Goal: Find specific page/section: Find specific page/section

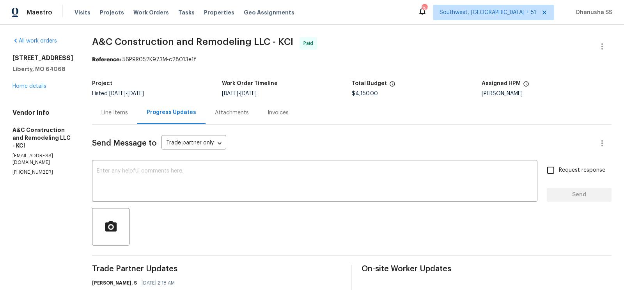
click at [145, 14] on span "Work Orders" at bounding box center [150, 13] width 35 height 8
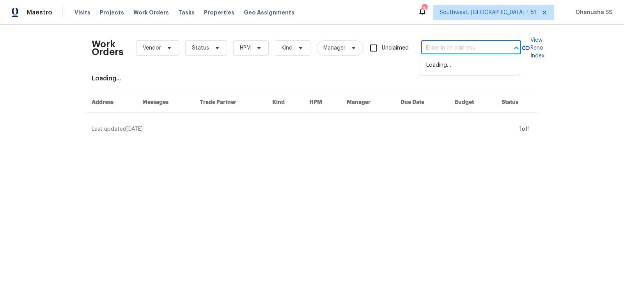
click at [459, 52] on input "text" at bounding box center [460, 48] width 78 height 12
paste input "[STREET_ADDRESS]"
type input "[STREET_ADDRESS]"
click at [459, 67] on li "[STREET_ADDRESS]" at bounding box center [470, 65] width 100 height 13
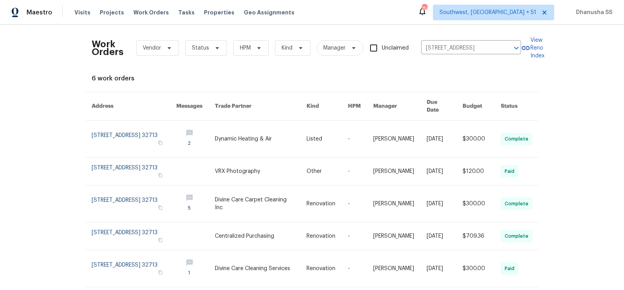
click at [321, 124] on link at bounding box center [326, 138] width 41 height 37
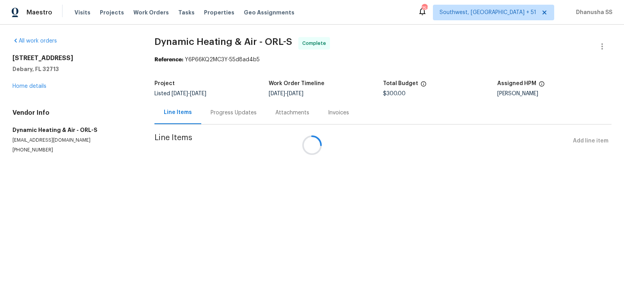
click at [38, 89] on div "[STREET_ADDRESS] Home details" at bounding box center [73, 72] width 123 height 36
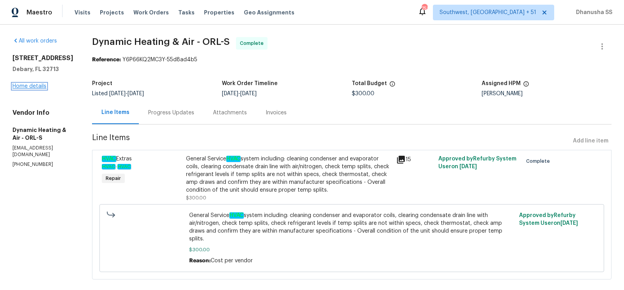
click at [38, 87] on link "Home details" at bounding box center [29, 85] width 34 height 5
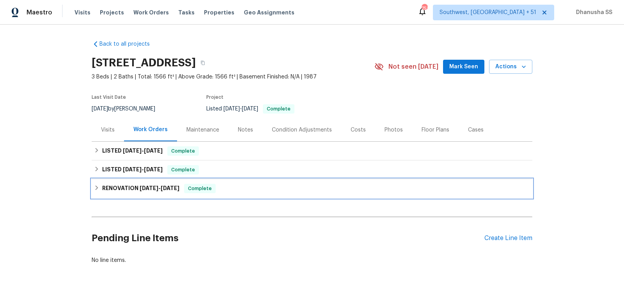
click at [232, 186] on div "RENOVATION [DATE] - [DATE] Complete" at bounding box center [312, 188] width 436 height 9
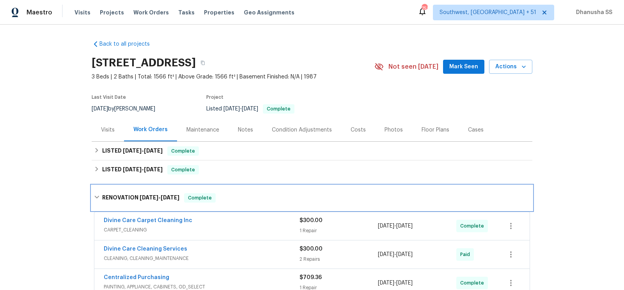
scroll to position [155, 0]
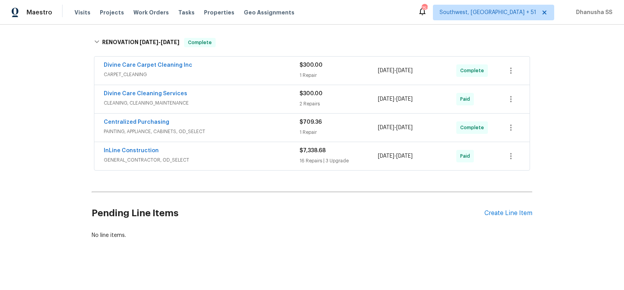
click at [224, 107] on div "Divine Care Cleaning Services CLEANING, CLEANING_MAINTENANCE $300.00 2 Repairs …" at bounding box center [311, 99] width 435 height 28
click at [229, 99] on span "CLEANING, CLEANING_MAINTENANCE" at bounding box center [202, 103] width 196 height 8
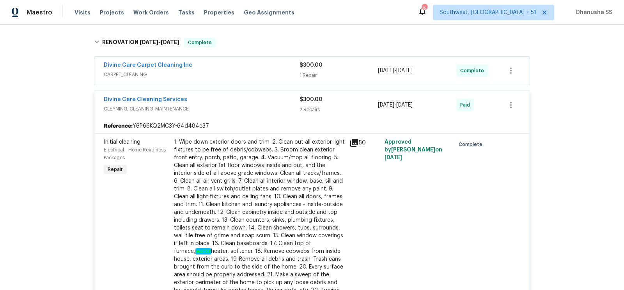
click at [241, 69] on div "Divine Care Carpet Cleaning Inc" at bounding box center [202, 65] width 196 height 9
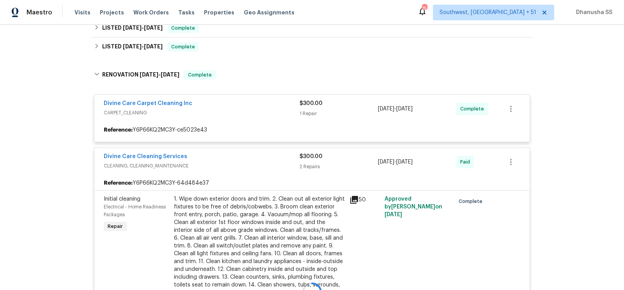
scroll to position [117, 0]
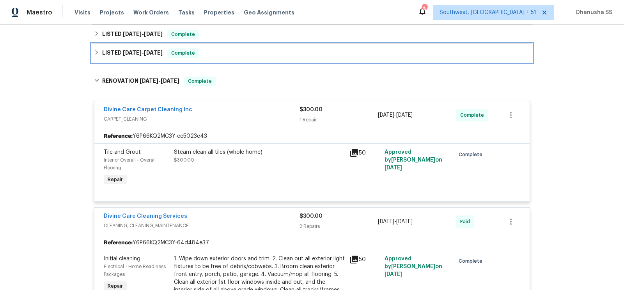
click at [242, 48] on div "LISTED [DATE] - [DATE] Complete" at bounding box center [312, 52] width 436 height 9
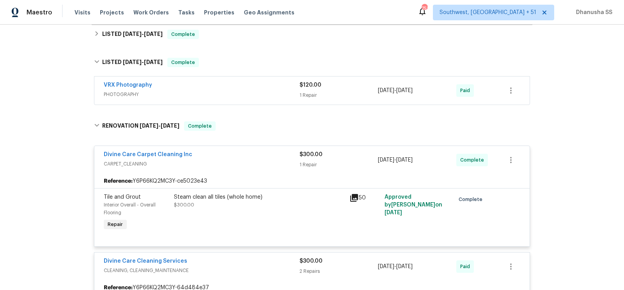
click at [274, 94] on span "PHOTOGRAPHY" at bounding box center [202, 94] width 196 height 8
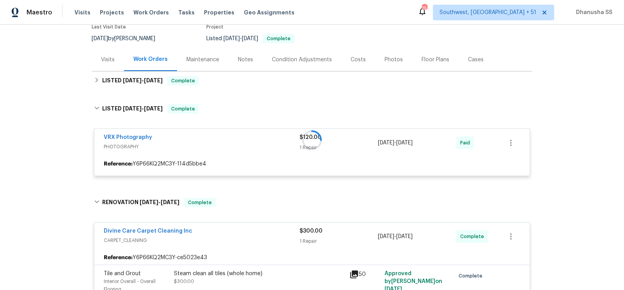
scroll to position [67, 0]
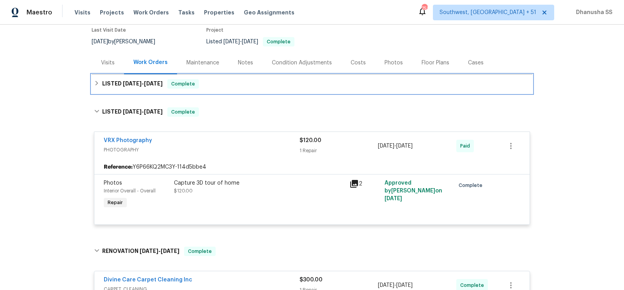
click at [237, 81] on div "LISTED [DATE] - [DATE] Complete" at bounding box center [312, 83] width 436 height 9
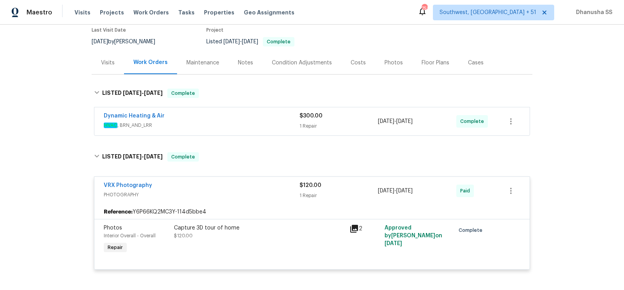
click at [265, 122] on span "HVAC , BRN_AND_LRR" at bounding box center [202, 125] width 196 height 8
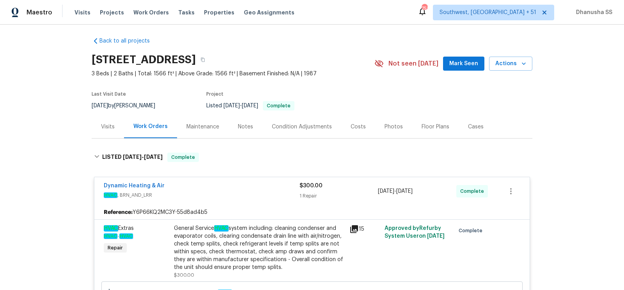
scroll to position [0, 0]
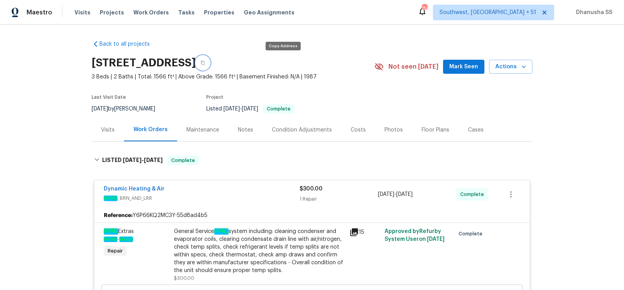
click at [205, 61] on icon "button" at bounding box center [202, 62] width 5 height 5
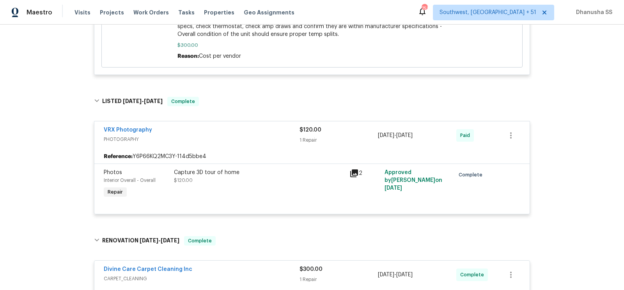
scroll to position [860, 0]
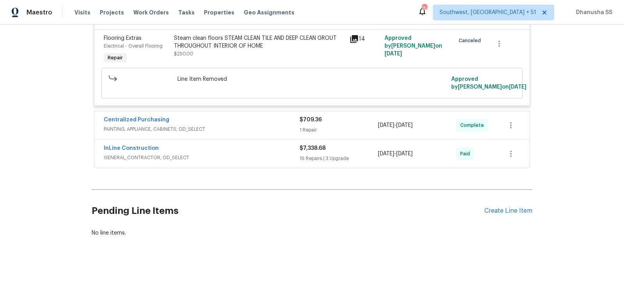
click at [235, 132] on span "PAINTING, APPLIANCE, CABINETS, OD_SELECT" at bounding box center [202, 129] width 196 height 8
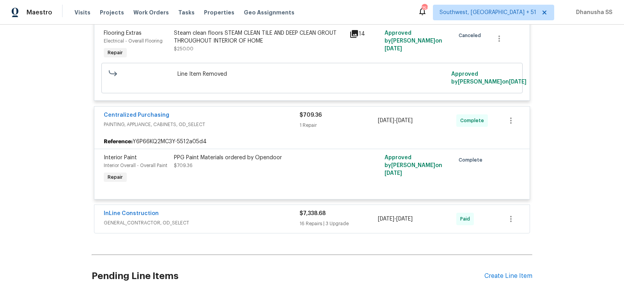
scroll to position [930, 0]
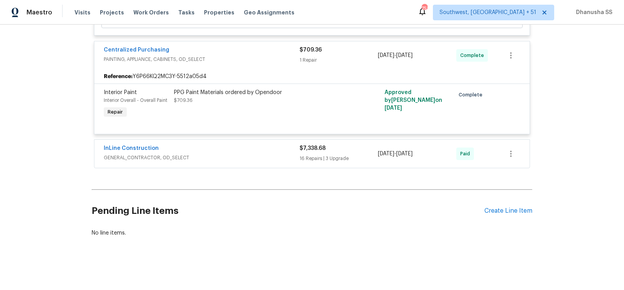
click at [236, 154] on div "InLine Construction" at bounding box center [202, 148] width 196 height 9
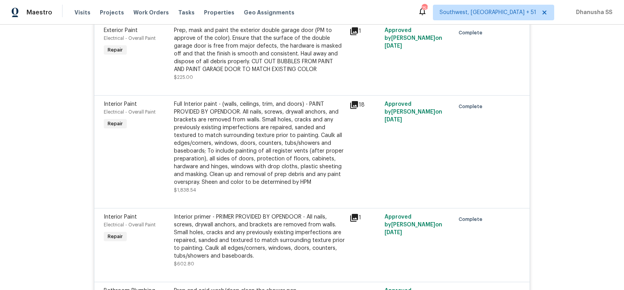
scroll to position [0, 0]
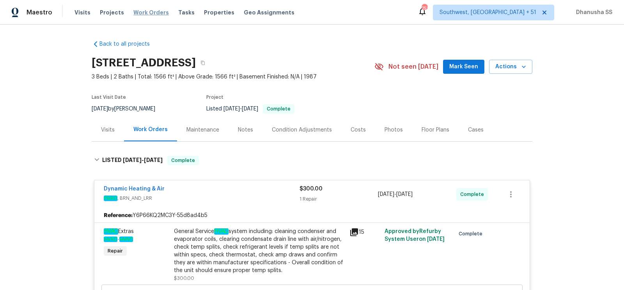
click at [142, 12] on span "Work Orders" at bounding box center [150, 13] width 35 height 8
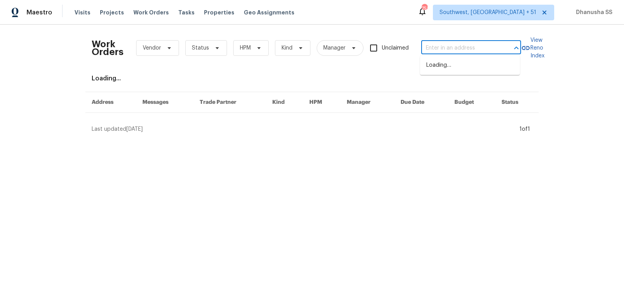
click at [449, 53] on input "text" at bounding box center [460, 48] width 78 height 12
paste input "[STREET_ADDRESS][PERSON_NAME]"
type input "[STREET_ADDRESS][PERSON_NAME]"
click at [451, 65] on li "[STREET_ADDRESS][PERSON_NAME]" at bounding box center [470, 69] width 100 height 21
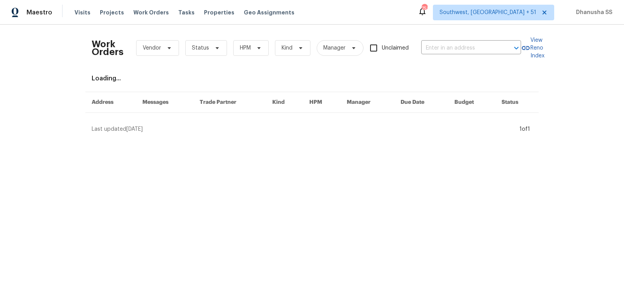
type input "[STREET_ADDRESS][PERSON_NAME]"
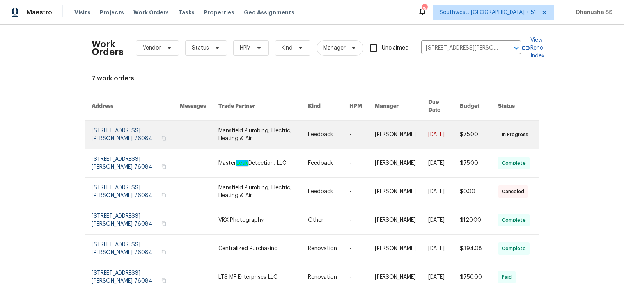
click at [353, 129] on link at bounding box center [361, 134] width 25 height 28
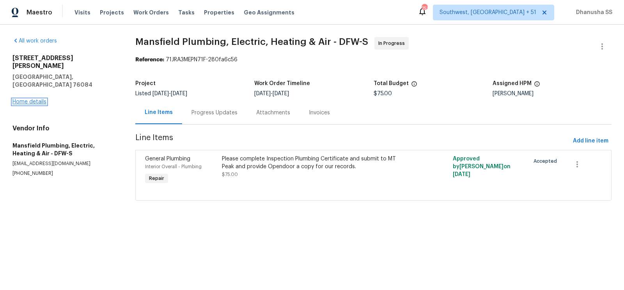
click at [44, 99] on link "Home details" at bounding box center [29, 101] width 34 height 5
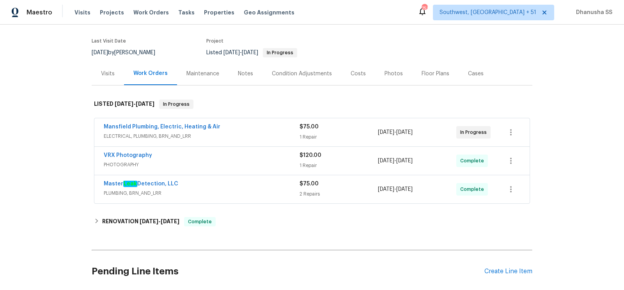
scroll to position [115, 0]
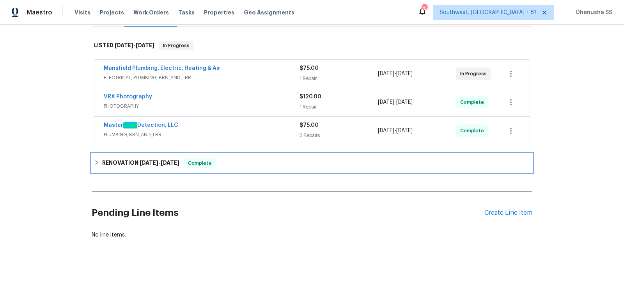
click at [254, 154] on div "RENOVATION [DATE] - [DATE] Complete" at bounding box center [312, 163] width 440 height 19
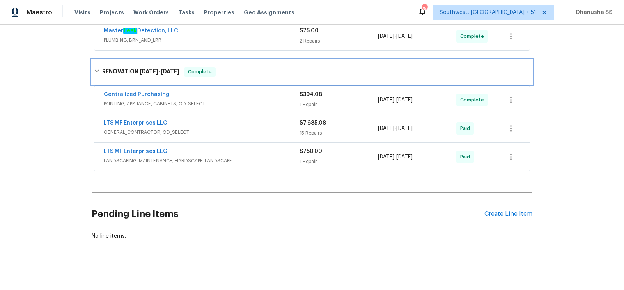
scroll to position [209, 0]
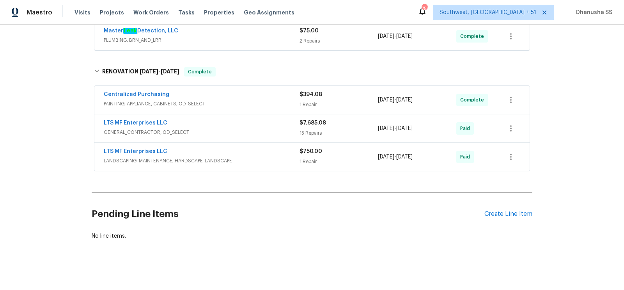
click at [265, 97] on div "Centralized Purchasing" at bounding box center [202, 94] width 196 height 9
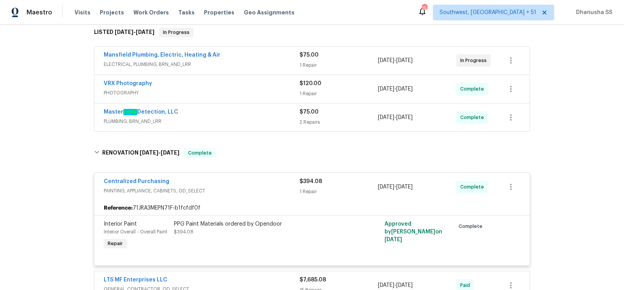
scroll to position [108, 0]
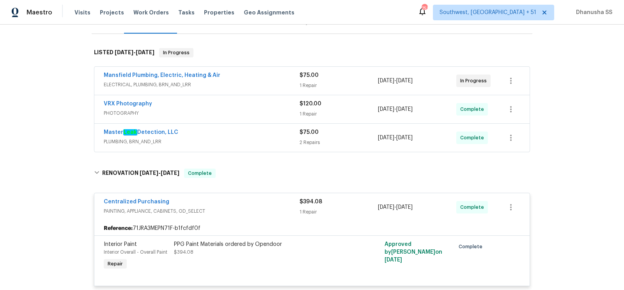
click at [265, 147] on div "Master Leak Detection, LLC PLUMBING, BRN_AND_LRR $75.00 2 Repairs [DATE] - [DAT…" at bounding box center [311, 138] width 435 height 28
click at [267, 141] on span "PLUMBING, BRN_AND_LRR" at bounding box center [202, 142] width 196 height 8
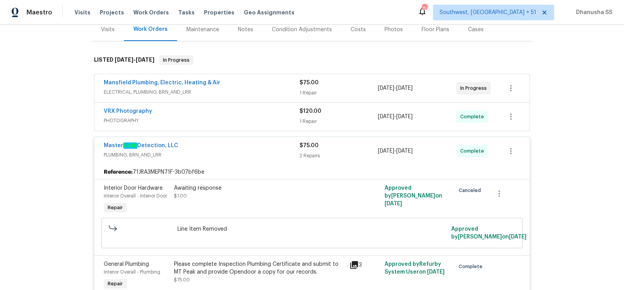
scroll to position [39, 0]
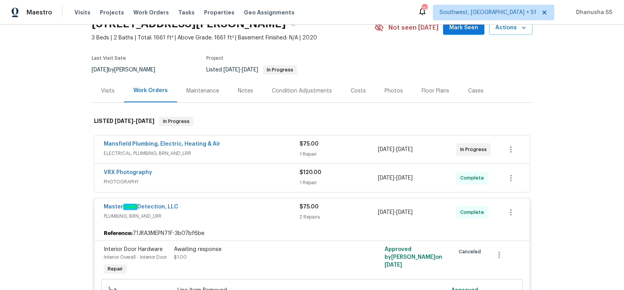
click at [270, 165] on div "VRX Photography PHOTOGRAPHY $120.00 1 Repair [DATE] - [DATE] Complete" at bounding box center [311, 178] width 435 height 28
click at [270, 175] on div "VRX Photography" at bounding box center [202, 172] width 196 height 9
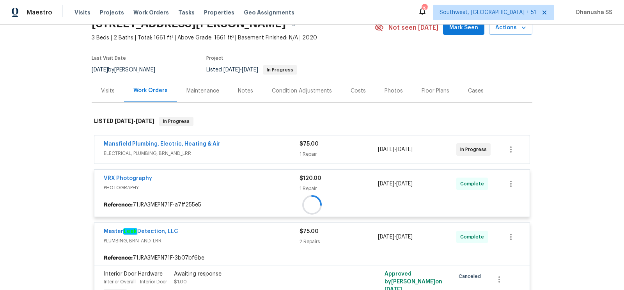
scroll to position [126, 0]
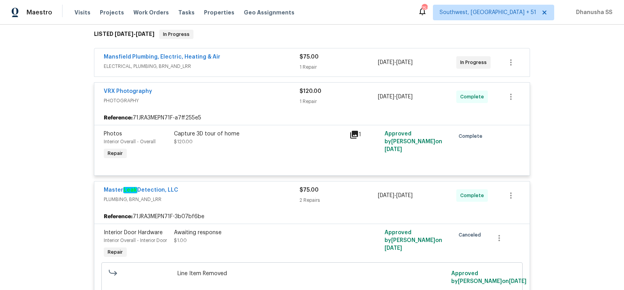
click at [269, 62] on span "ELECTRICAL, PLUMBING, BRN_AND_LRR" at bounding box center [202, 66] width 196 height 8
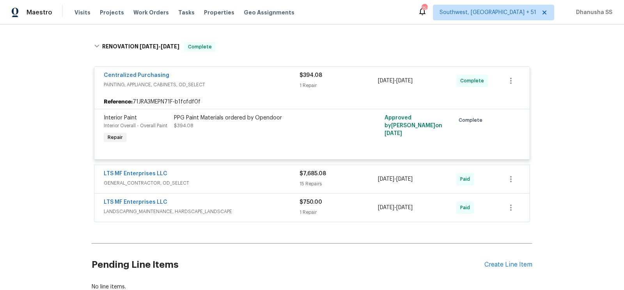
scroll to position [632, 0]
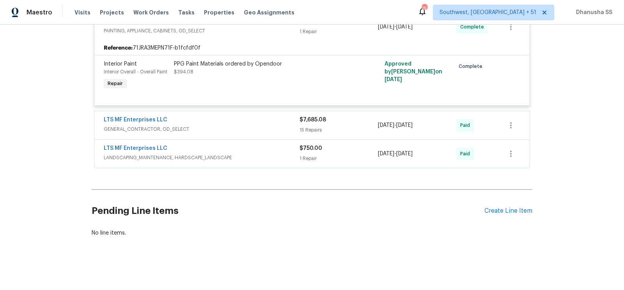
click at [274, 124] on div "LTS MF Enterprises LLC" at bounding box center [202, 120] width 196 height 9
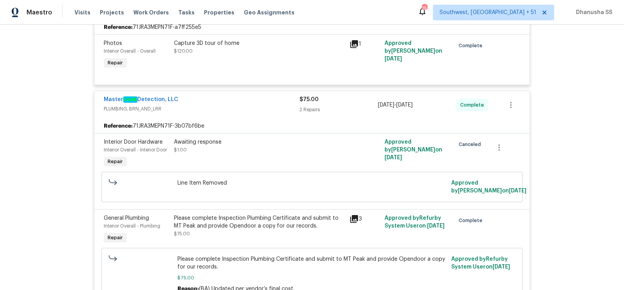
scroll to position [0, 0]
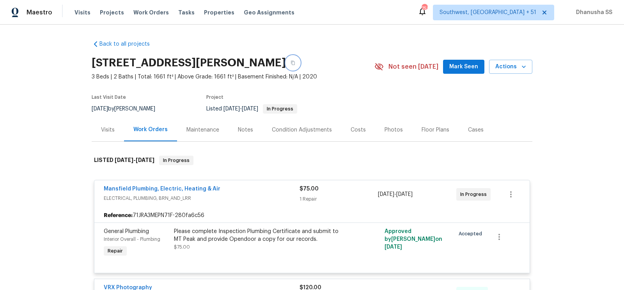
click at [290, 64] on icon "button" at bounding box center [292, 62] width 5 height 5
click at [146, 9] on span "Work Orders" at bounding box center [150, 13] width 35 height 8
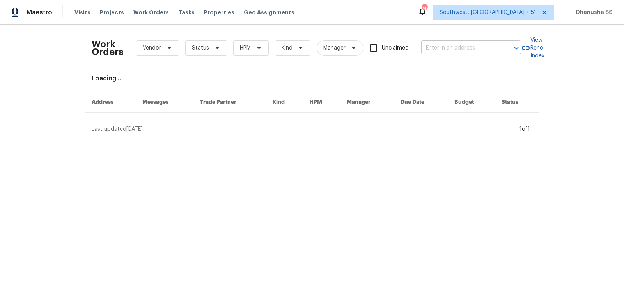
click at [457, 49] on input "text" at bounding box center [460, 48] width 78 height 12
paste input "[STREET_ADDRESS]"
type input "[STREET_ADDRESS]"
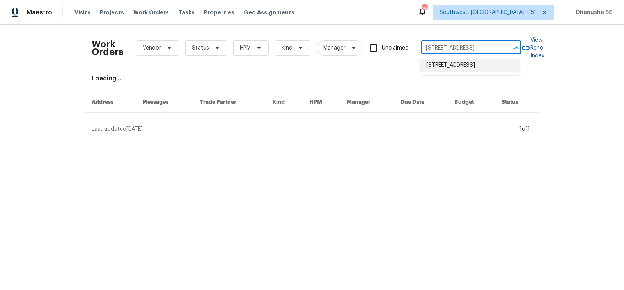
click at [457, 64] on li "[STREET_ADDRESS]" at bounding box center [470, 65] width 100 height 13
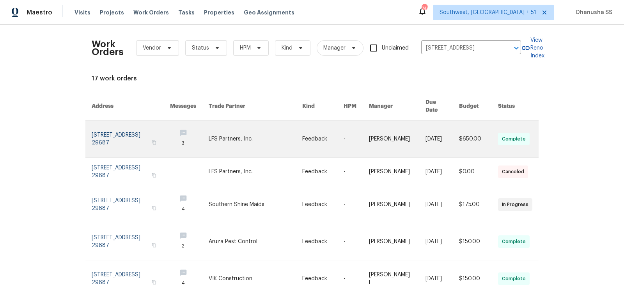
click at [337, 128] on td "-" at bounding box center [349, 138] width 25 height 37
click at [362, 121] on td "[PERSON_NAME]" at bounding box center [390, 138] width 56 height 37
click at [145, 120] on link at bounding box center [131, 138] width 78 height 37
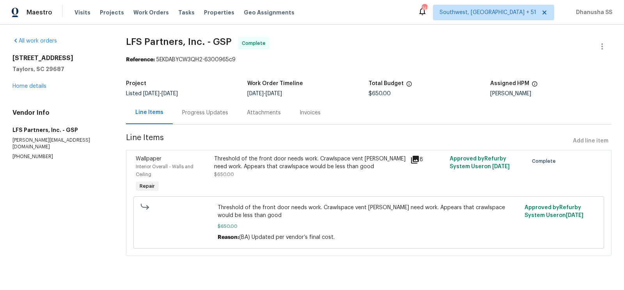
click at [28, 81] on div "[STREET_ADDRESS] Home details" at bounding box center [59, 72] width 95 height 36
click at [29, 84] on link "Home details" at bounding box center [29, 85] width 34 height 5
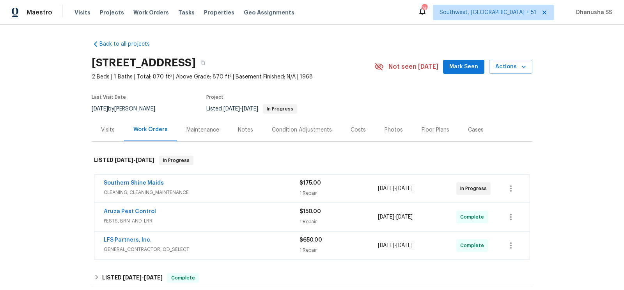
scroll to position [133, 0]
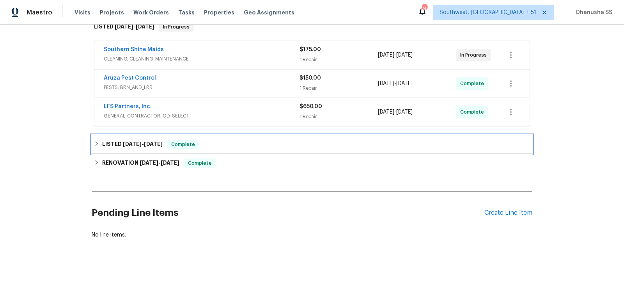
click at [233, 151] on div "LISTED [DATE] - [DATE] Complete" at bounding box center [312, 144] width 440 height 19
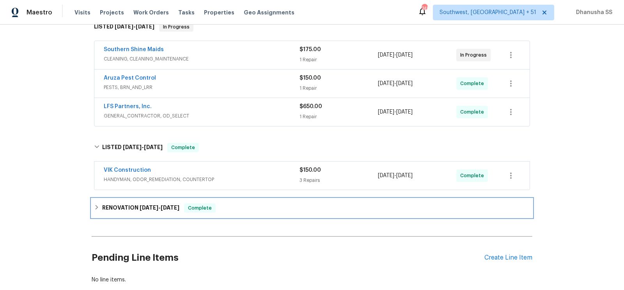
click at [247, 205] on div "RENOVATION [DATE] - [DATE] Complete" at bounding box center [312, 207] width 436 height 9
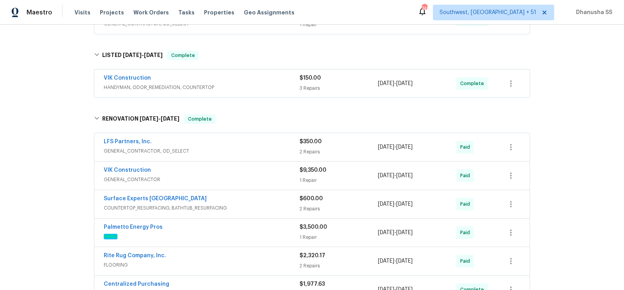
click at [260, 143] on div "LFS Partners, Inc." at bounding box center [202, 142] width 196 height 9
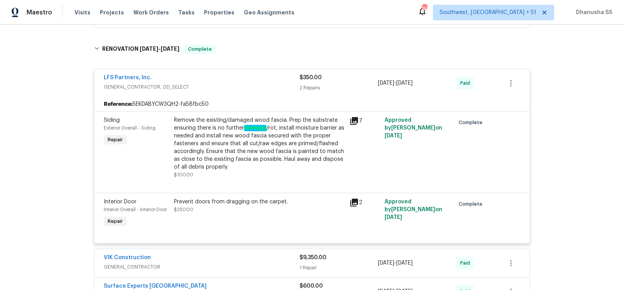
scroll to position [201, 0]
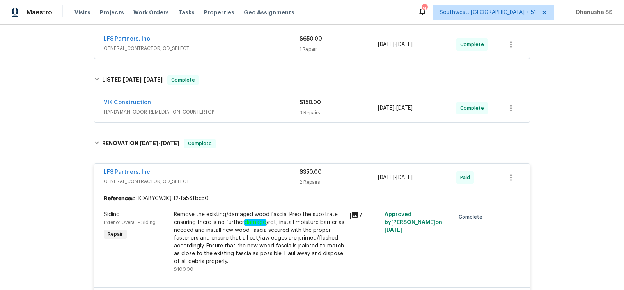
click at [269, 111] on span "HANDYMAN, ODOR_REMEDIATION, COUNTERTOP" at bounding box center [202, 112] width 196 height 8
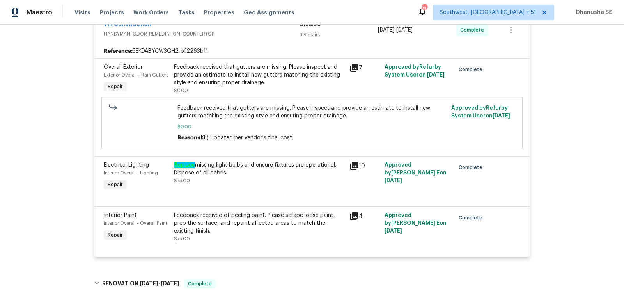
scroll to position [136, 0]
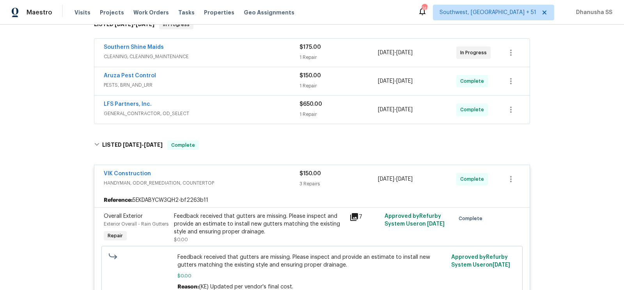
click at [270, 110] on span "GENERAL_CONTRACTOR, OD_SELECT" at bounding box center [202, 114] width 196 height 8
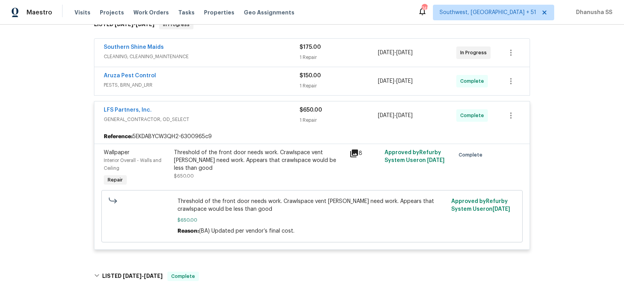
click at [265, 81] on span "PESTS, BRN_AND_LRR" at bounding box center [202, 85] width 196 height 8
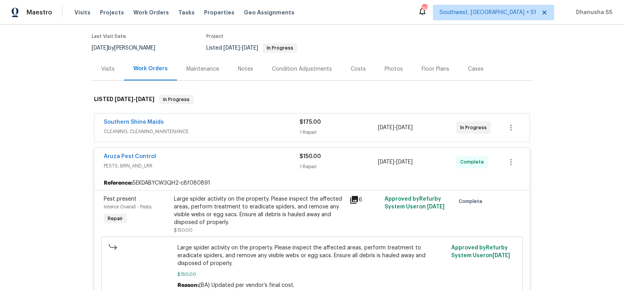
scroll to position [0, 0]
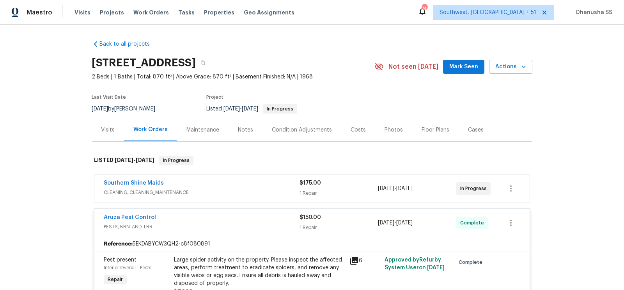
click at [145, 6] on div "Visits Projects Work Orders Tasks Properties Geo Assignments" at bounding box center [188, 13] width 229 height 16
click at [144, 12] on span "Work Orders" at bounding box center [150, 13] width 35 height 8
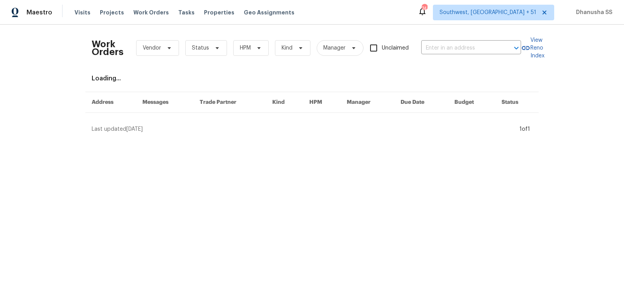
click at [467, 55] on div "Work Orders Vendor Status HPM Kind Manager Unclaimed ​" at bounding box center [306, 48] width 429 height 34
click at [467, 48] on input "text" at bounding box center [460, 48] width 78 height 12
paste input "[STREET_ADDRESS][PERSON_NAME]"
type input "[STREET_ADDRESS][PERSON_NAME]"
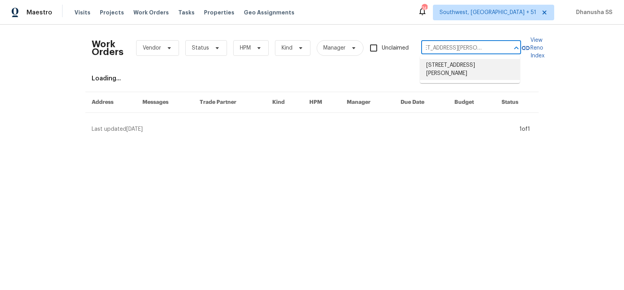
click at [459, 62] on li "[STREET_ADDRESS][PERSON_NAME]" at bounding box center [470, 69] width 100 height 21
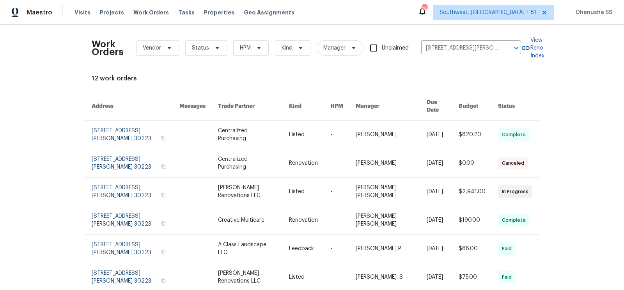
click at [199, 131] on link at bounding box center [198, 134] width 39 height 28
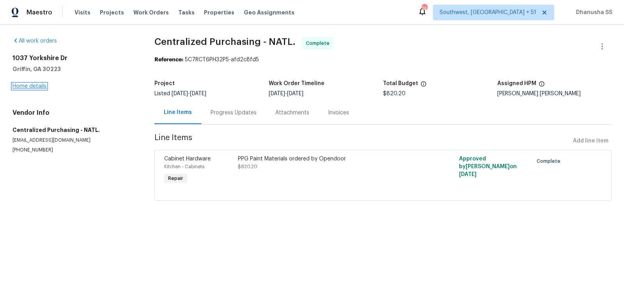
click at [41, 86] on link "Home details" at bounding box center [29, 85] width 34 height 5
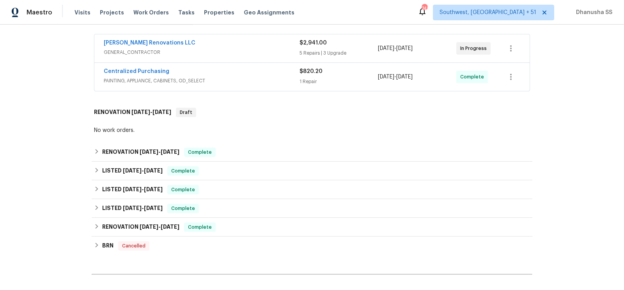
scroll to position [187, 0]
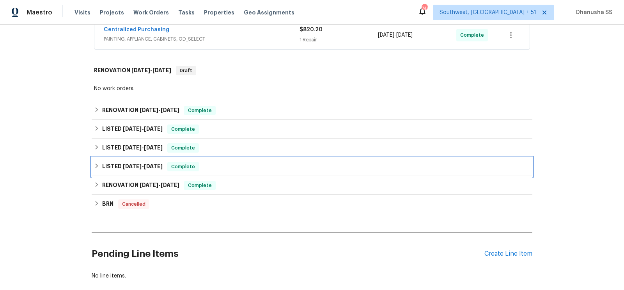
click at [239, 162] on div "LISTED [DATE] - [DATE] Complete" at bounding box center [312, 166] width 436 height 9
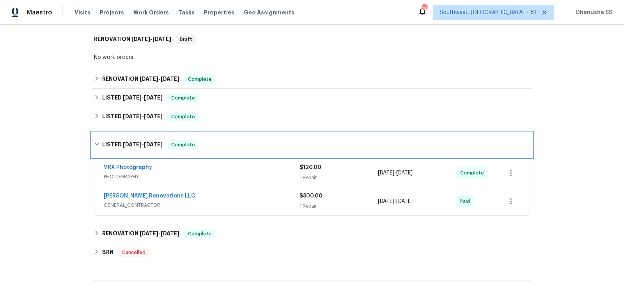
scroll to position [232, 0]
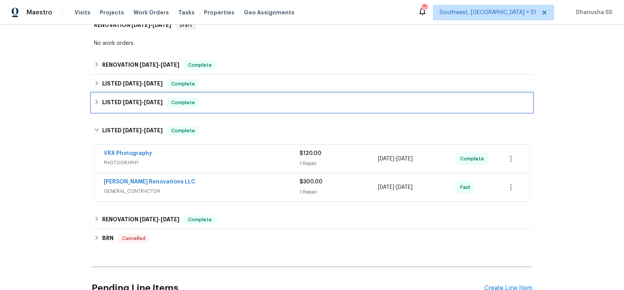
click at [271, 98] on div "LISTED [DATE] - [DATE] Complete" at bounding box center [312, 102] width 436 height 9
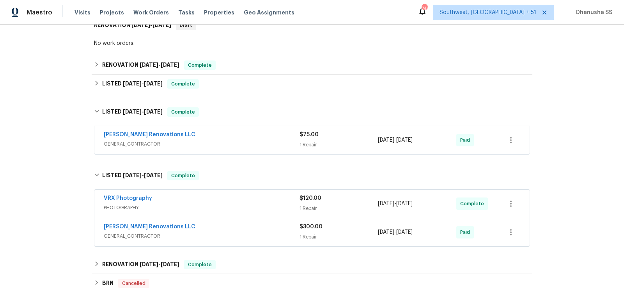
click at [255, 140] on span "GENERAL_CONTRACTOR" at bounding box center [202, 144] width 196 height 8
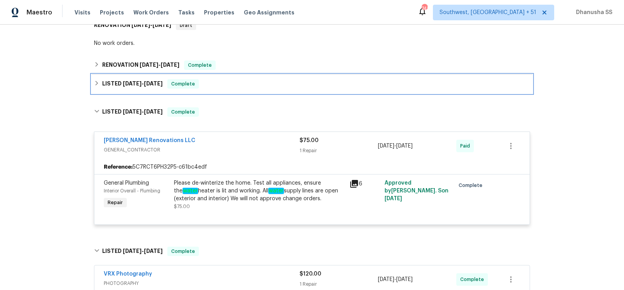
click at [239, 79] on div "LISTED [DATE] - [DATE] Complete" at bounding box center [312, 83] width 436 height 9
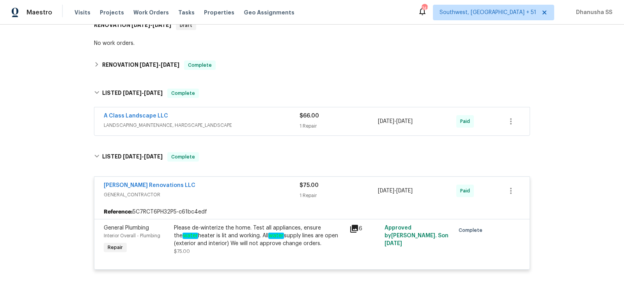
click at [238, 121] on span "LANDSCAPING_MAINTENANCE, HARDSCAPE_LANDSCAPE" at bounding box center [202, 125] width 196 height 8
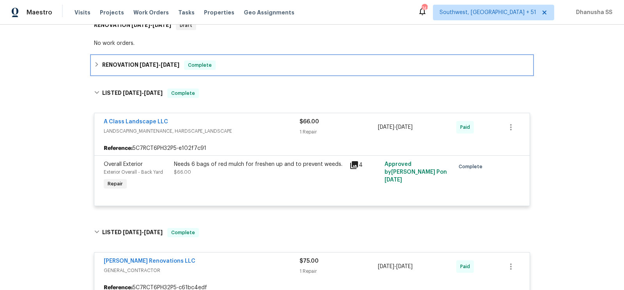
click at [235, 64] on div "RENOVATION [DATE] - [DATE] Complete" at bounding box center [312, 65] width 440 height 19
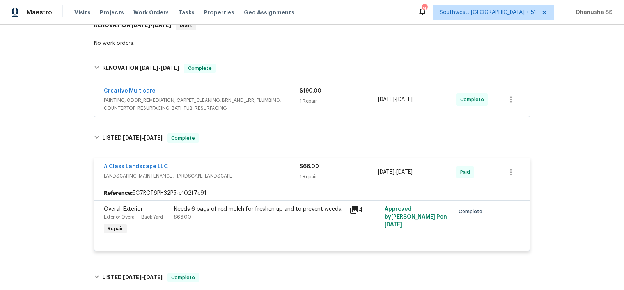
click at [251, 100] on span "PAINTING, ODOR_REMEDIATION, CARPET_CLEANING, BRN_AND_LRR, PLUMBING, COUNTERTOP_…" at bounding box center [202, 104] width 196 height 16
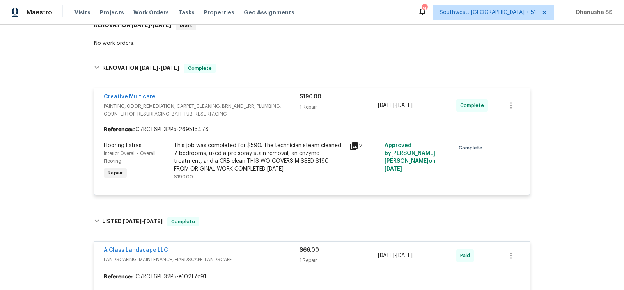
scroll to position [111, 0]
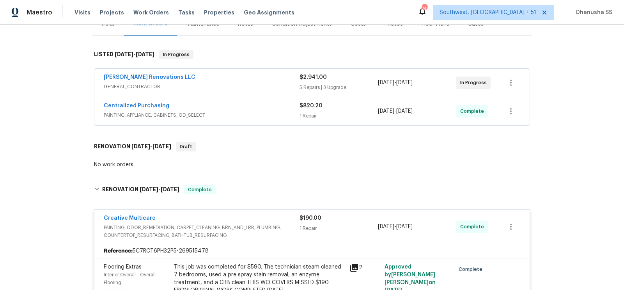
click at [252, 111] on span "PAINTING, APPLIANCE, CABINETS, OD_SELECT" at bounding box center [202, 115] width 196 height 8
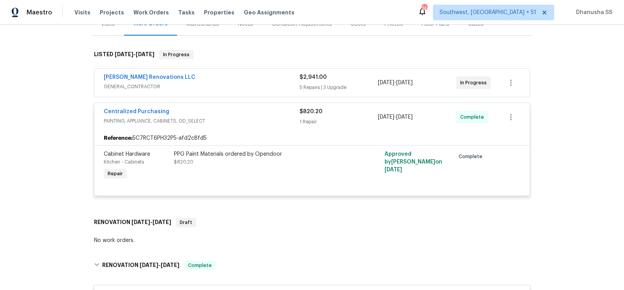
click at [255, 83] on span "GENERAL_CONTRACTOR" at bounding box center [202, 87] width 196 height 8
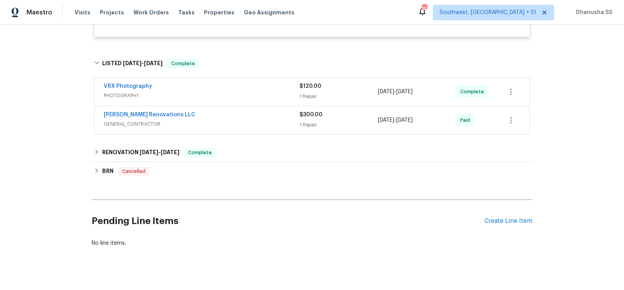
scroll to position [1848, 0]
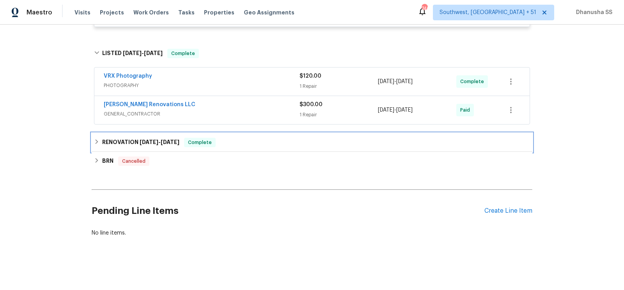
click at [251, 141] on div "RENOVATION [DATE] - [DATE] Complete" at bounding box center [312, 142] width 436 height 9
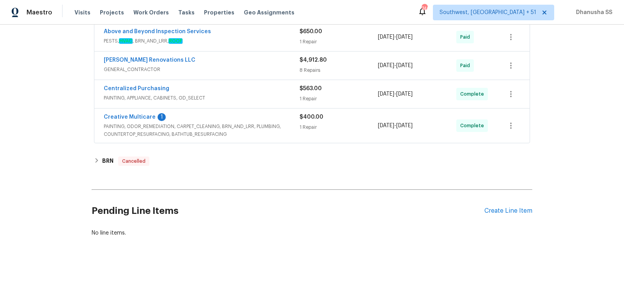
scroll to position [1929, 0]
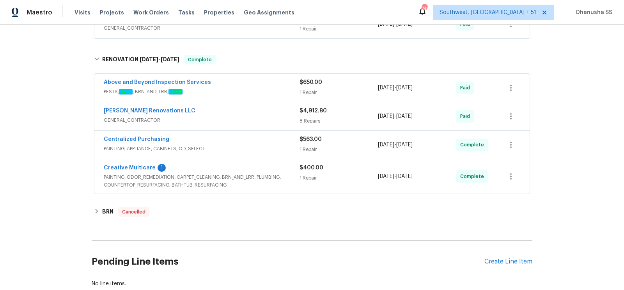
click at [260, 95] on span "PESTS, HVAC , BRN_AND_LRR, ROOF" at bounding box center [202, 92] width 196 height 8
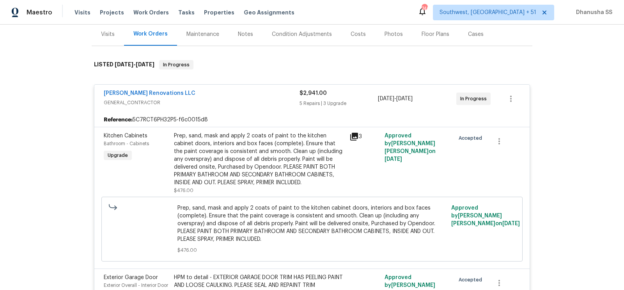
scroll to position [0, 0]
